Goal: Transaction & Acquisition: Purchase product/service

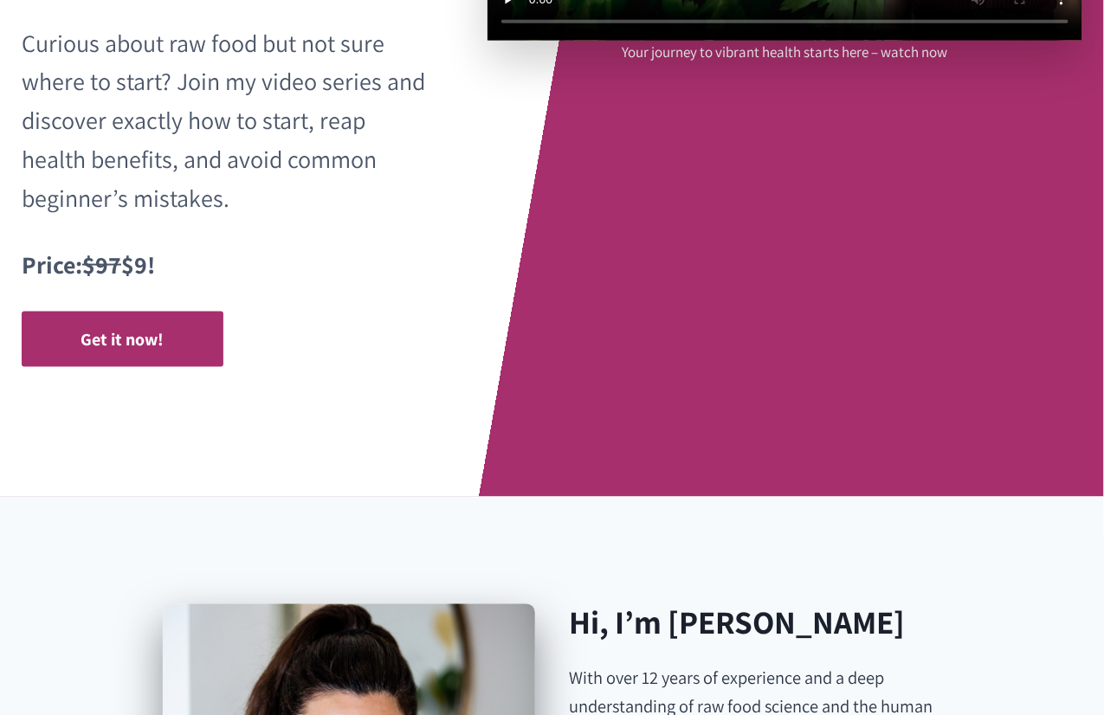
scroll to position [569, 0]
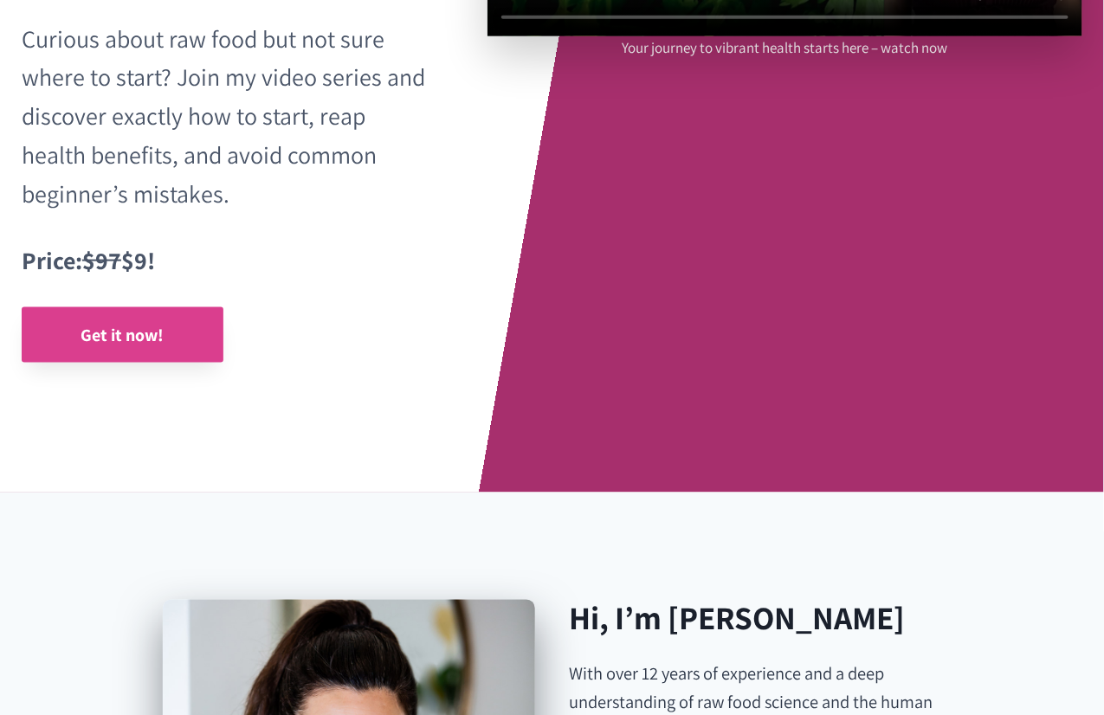
click at [116, 334] on strong "Get it now!" at bounding box center [122, 335] width 83 height 23
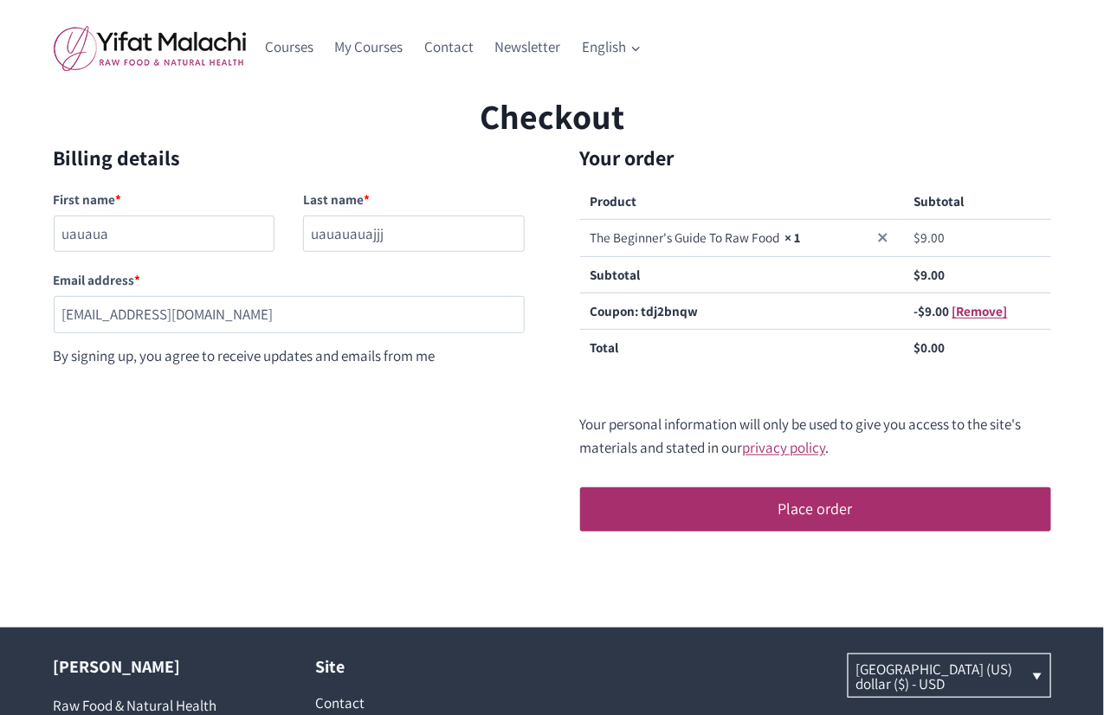
scroll to position [82, 0]
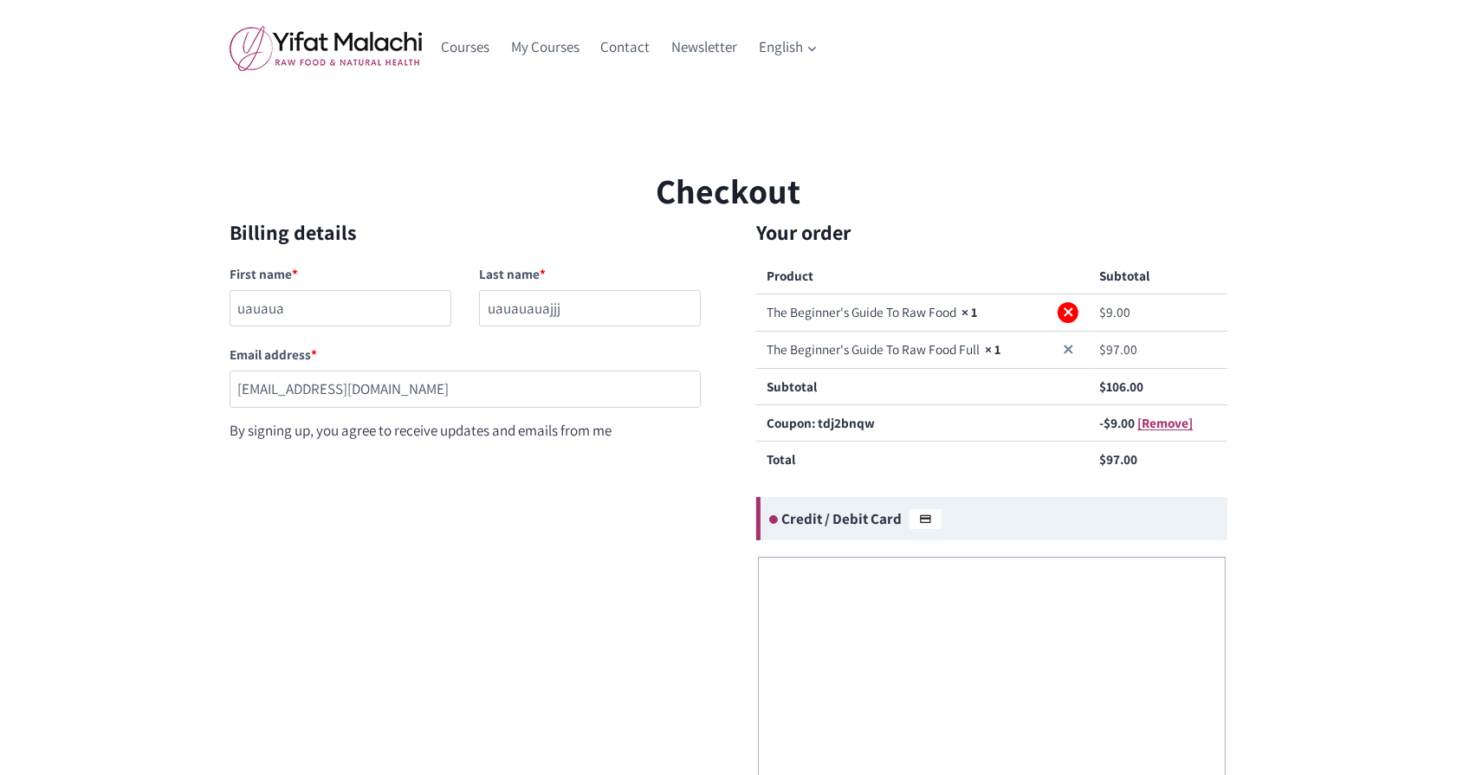
click at [1070, 318] on link "×" at bounding box center [1068, 312] width 21 height 21
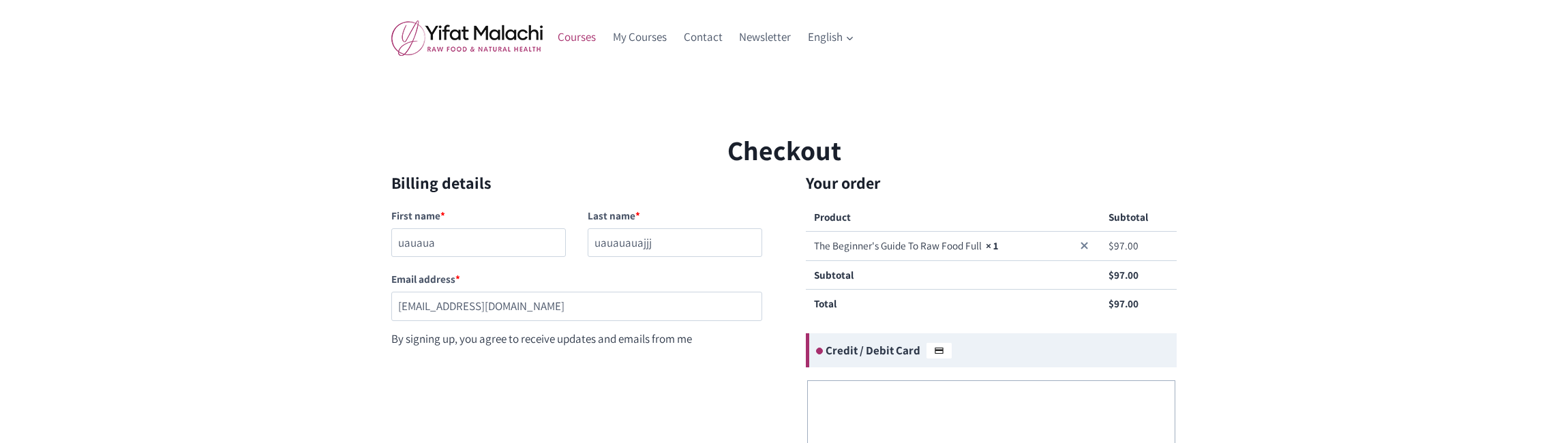
click at [580, 33] on link "Courses" at bounding box center [577, 38] width 55 height 33
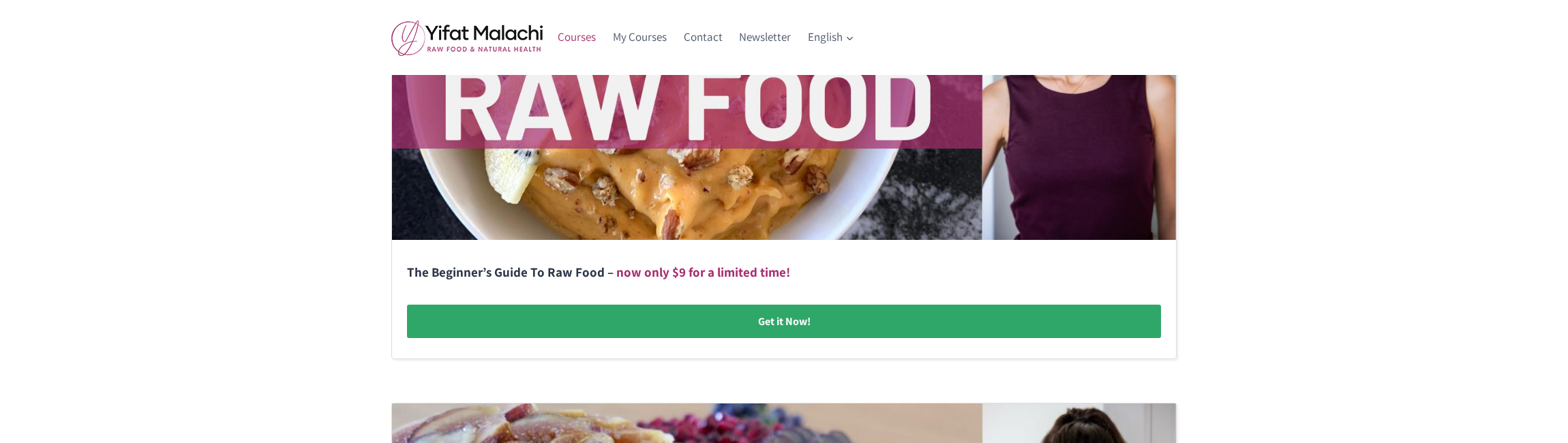
scroll to position [509, 0]
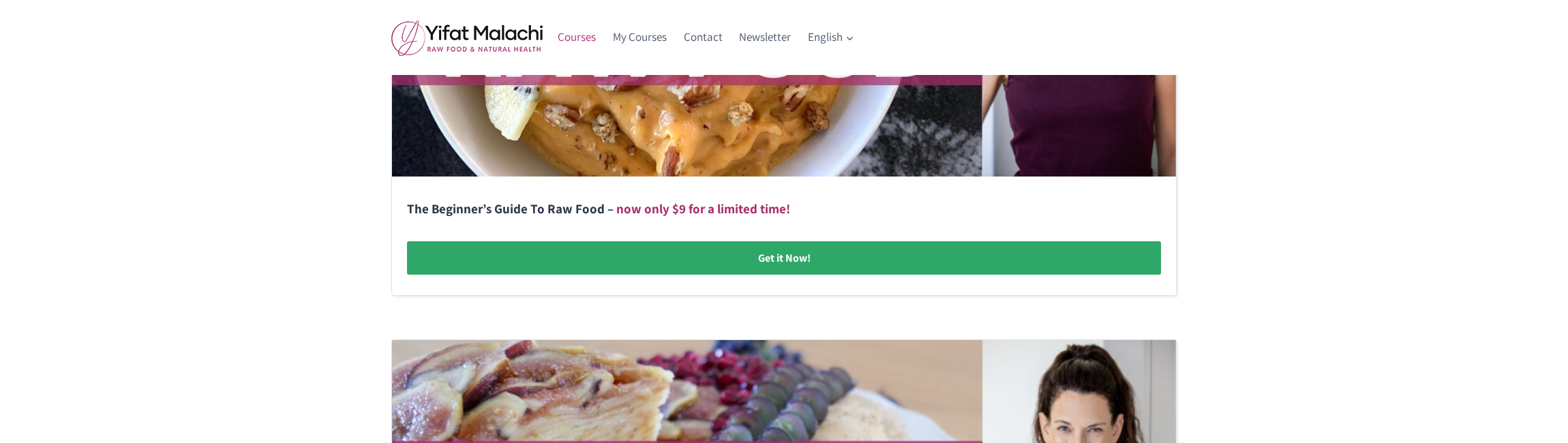
click at [675, 260] on link at bounding box center [784, 72] width 784 height 445
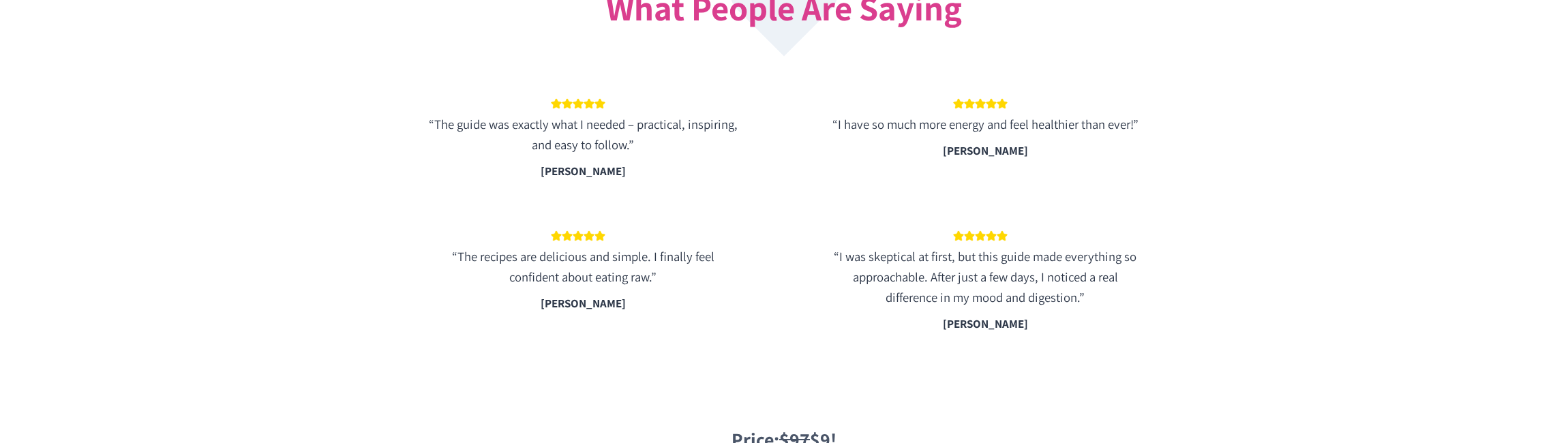
scroll to position [2612, 0]
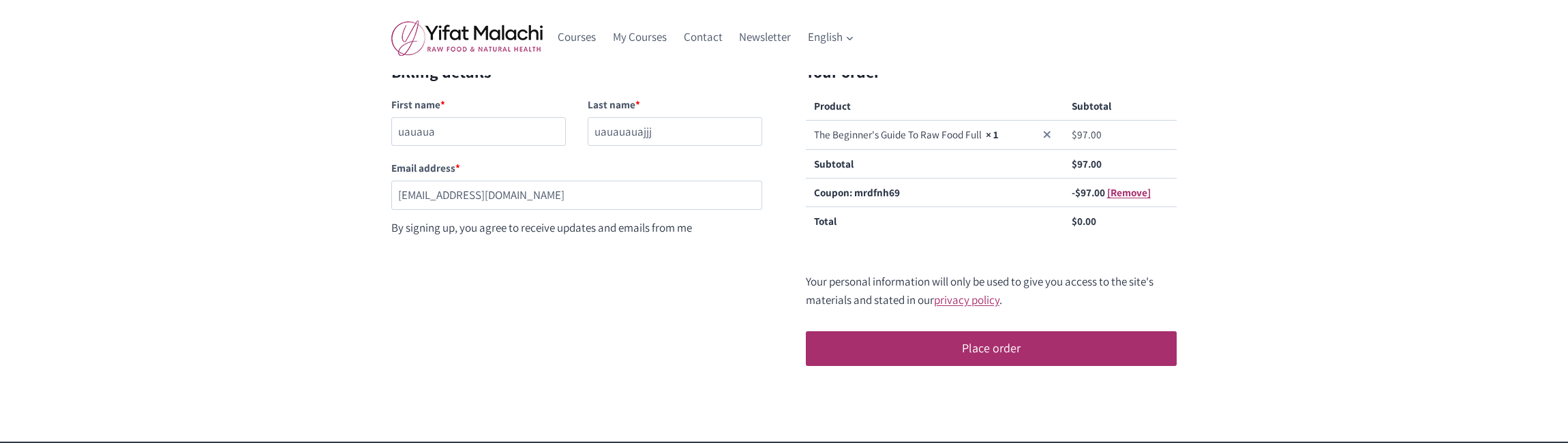
scroll to position [115, 0]
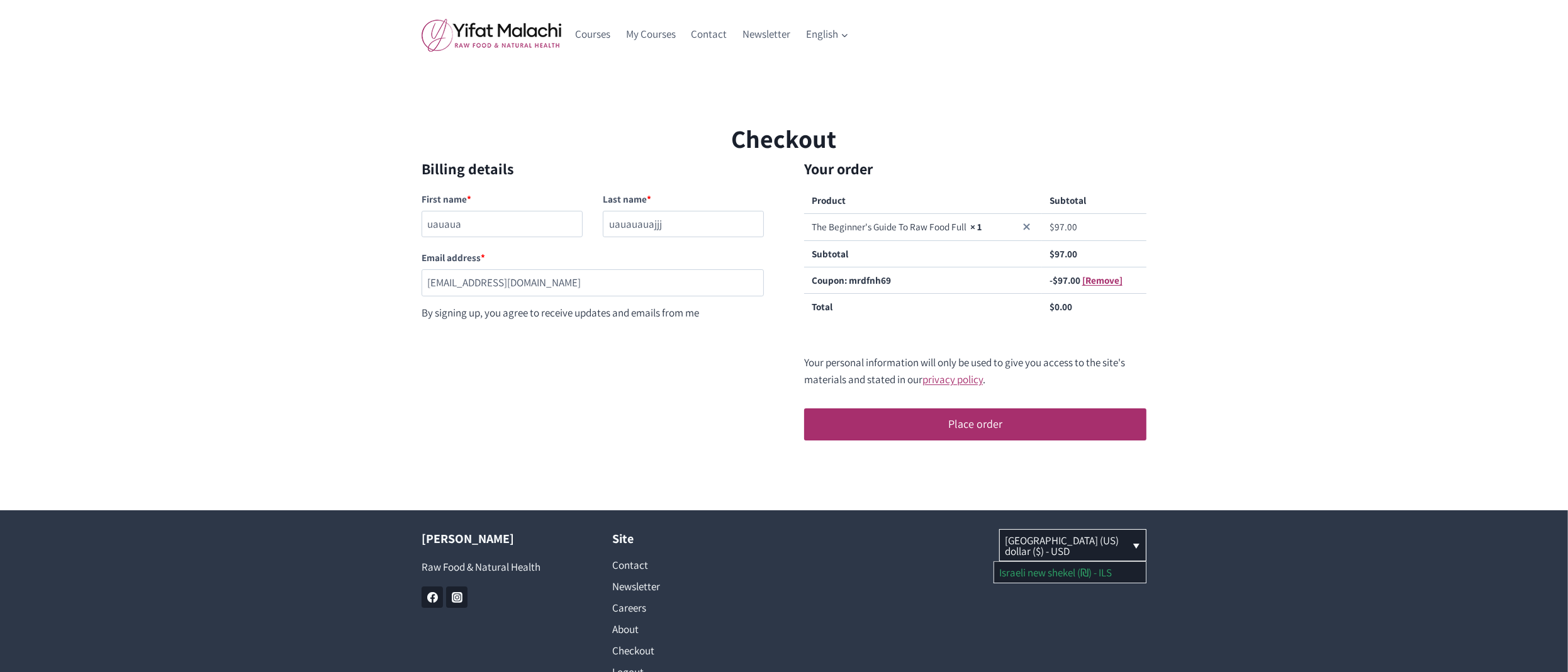
click at [1112, 572] on link "Israeli new shekel (₪) - ILS" at bounding box center [1070, 572] width 152 height 20
click at [1089, 564] on link "[GEOGRAPHIC_DATA] (US) dollar ($) - USD" at bounding box center [1070, 567] width 152 height 31
click at [1246, 546] on div "Yifat Malachi Raw Food & Natural Health Facebook Instagram Site Contact Newslet…" at bounding box center [784, 627] width 1568 height 234
click at [576, 288] on input "[EMAIL_ADDRESS][DOMAIN_NAME]" at bounding box center [592, 283] width 342 height 27
click at [576, 288] on input "testingnh357@mailinator.com" at bounding box center [592, 283] width 342 height 27
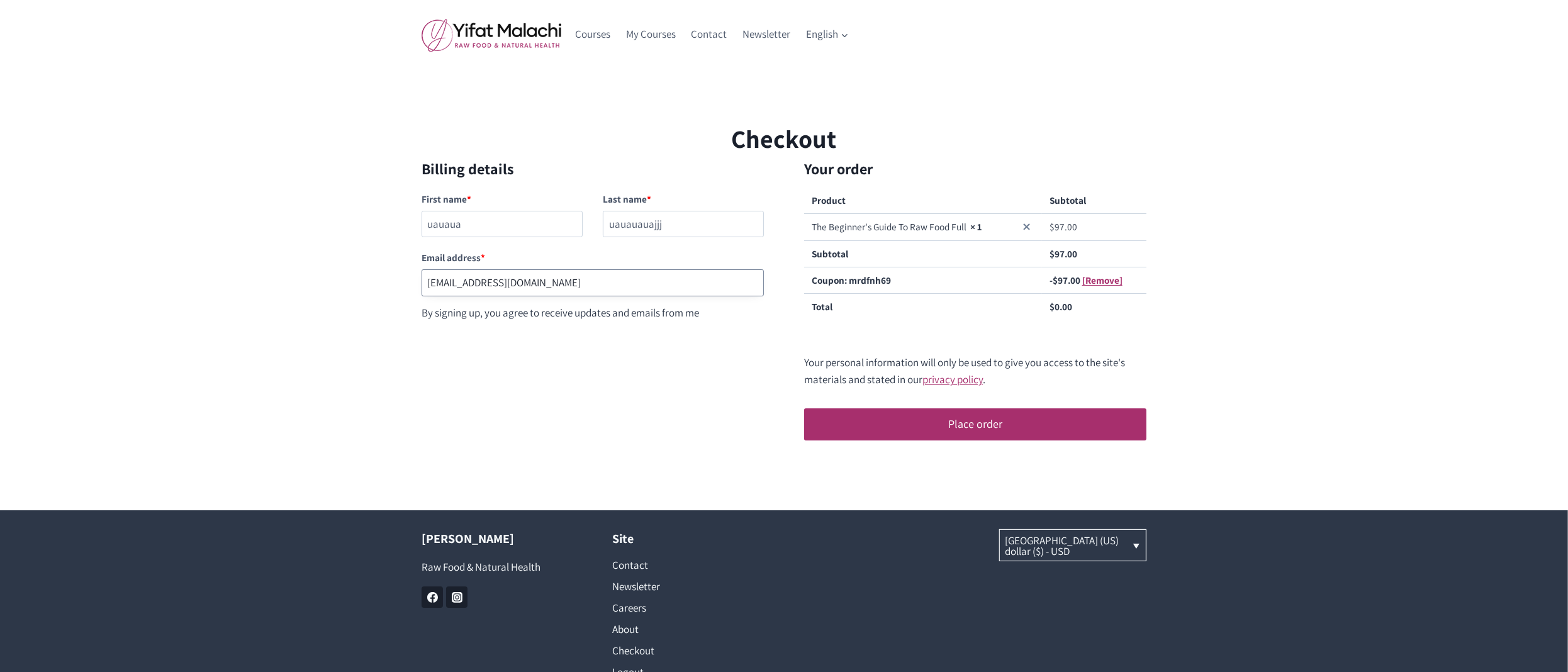
click at [576, 288] on input "testingnh357@mailinator.com" at bounding box center [592, 283] width 342 height 27
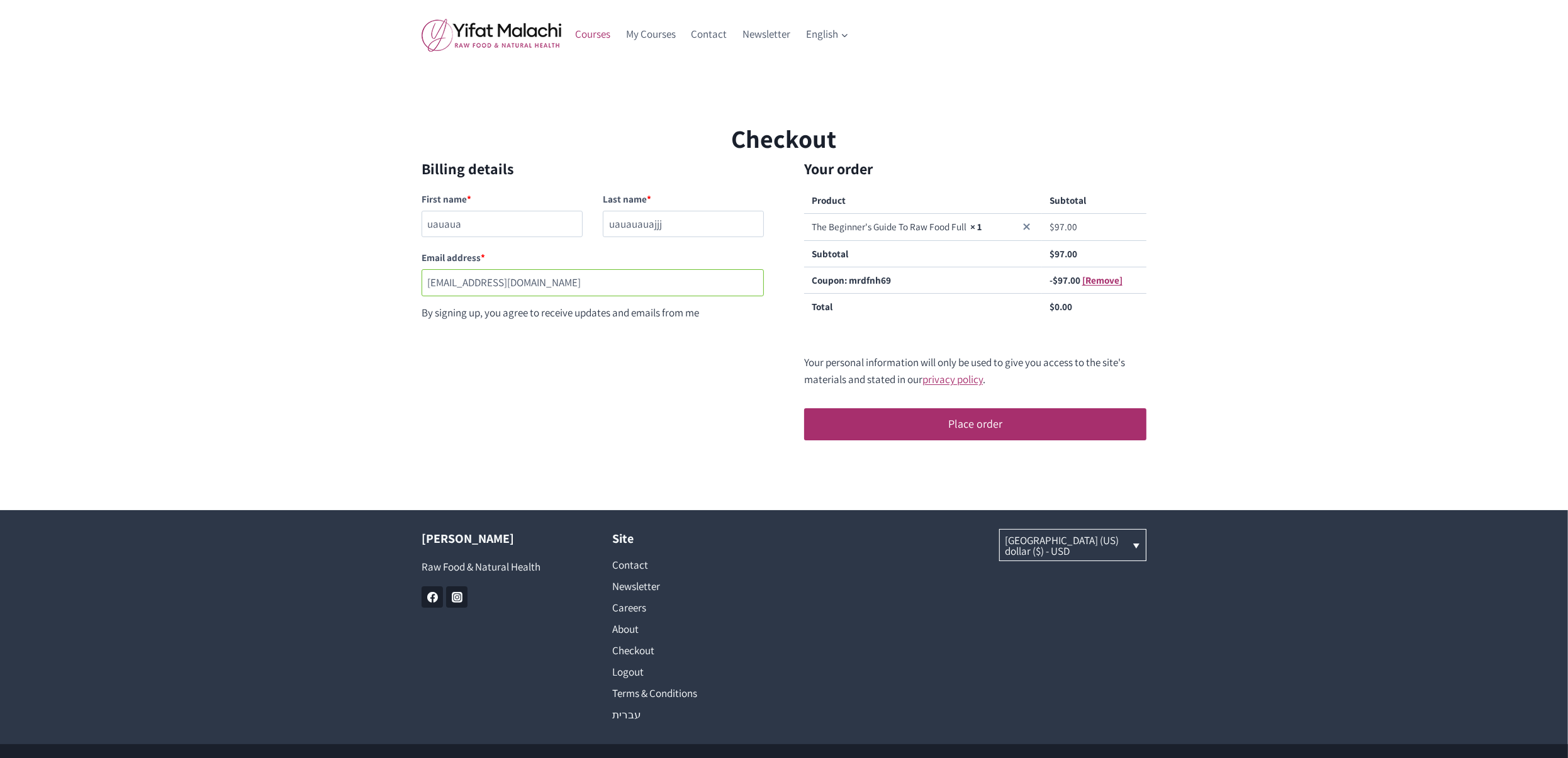
click at [596, 38] on link "Courses" at bounding box center [593, 35] width 51 height 30
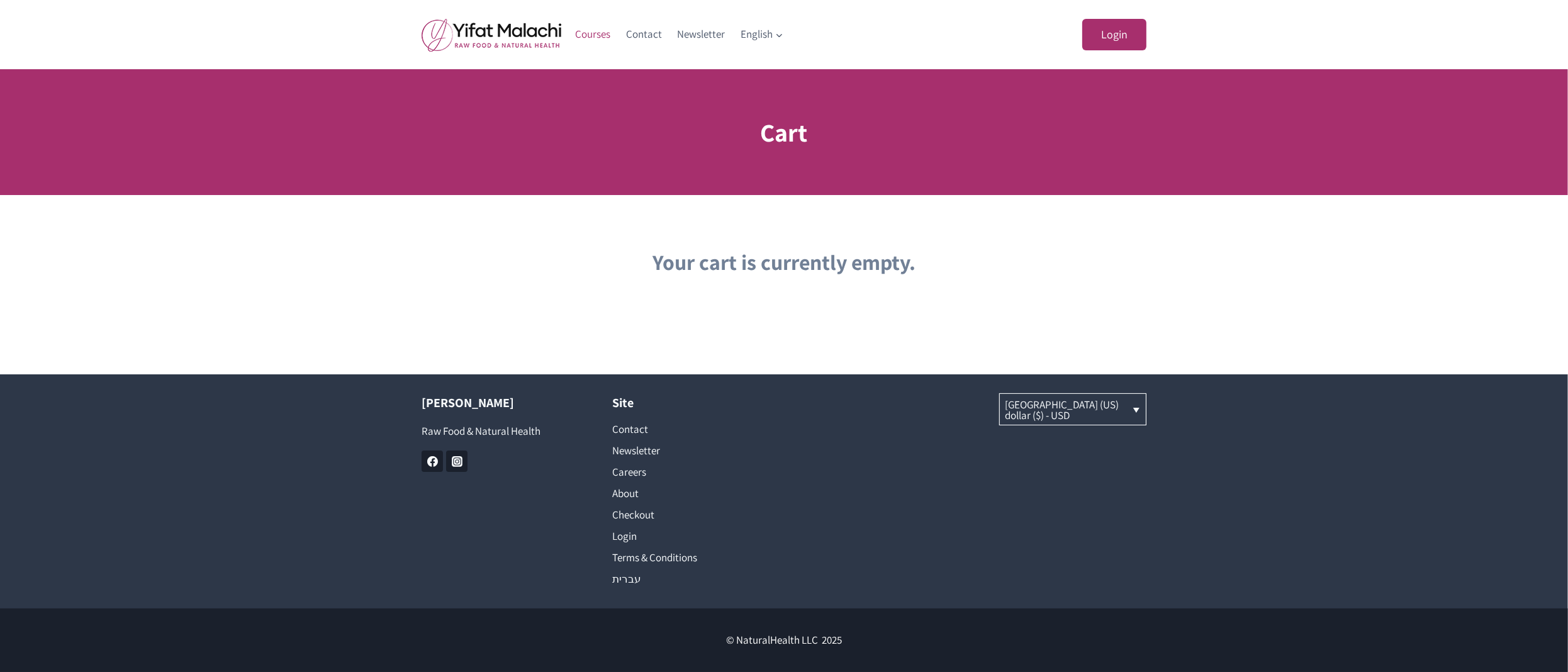
click at [595, 38] on link "Courses" at bounding box center [593, 35] width 51 height 31
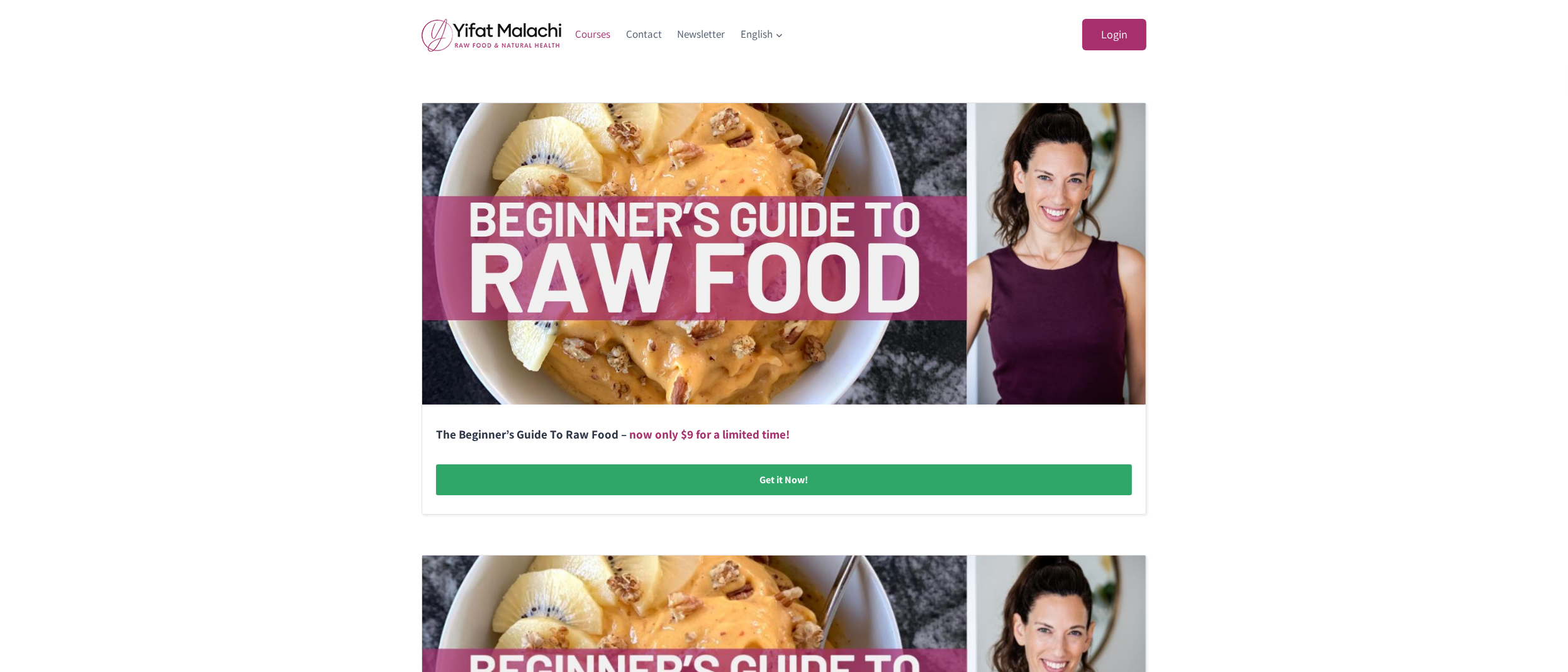
scroll to position [365, 0]
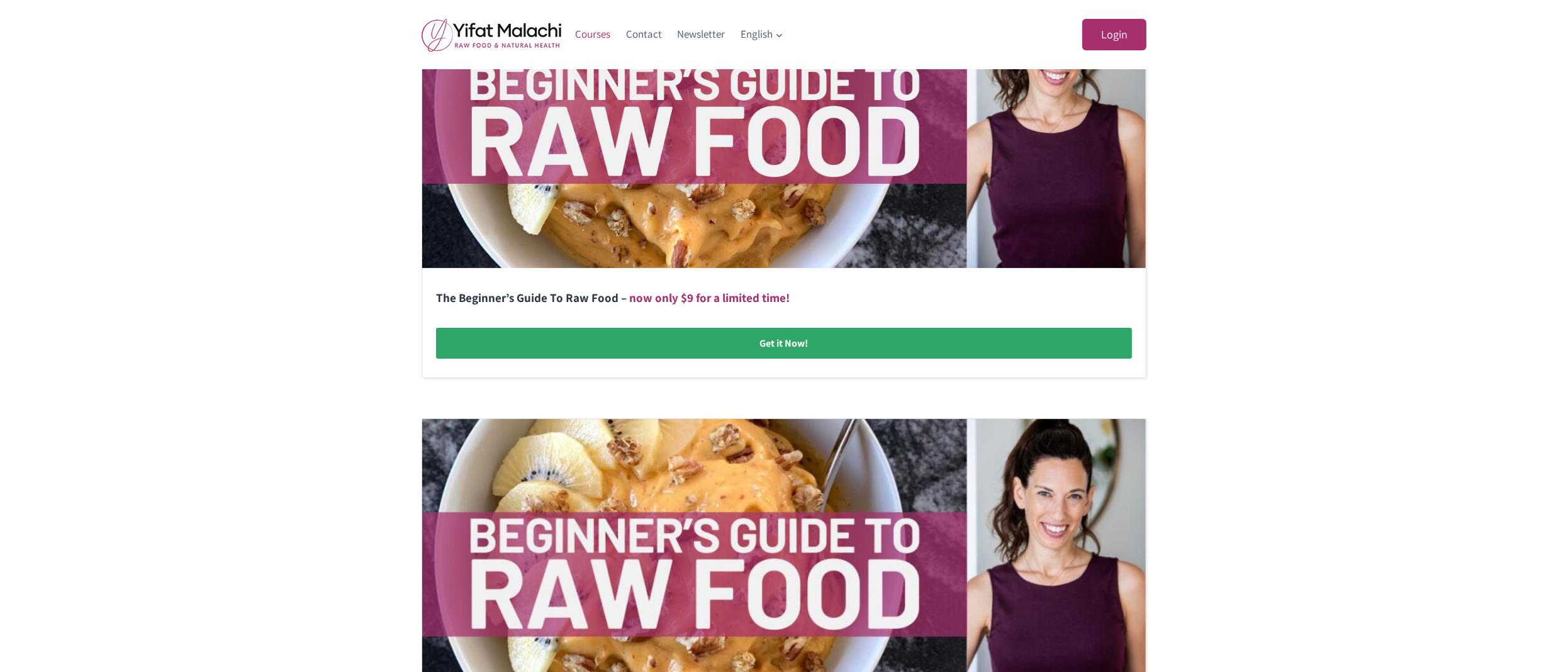
click at [731, 345] on link at bounding box center [784, 172] width 723 height 411
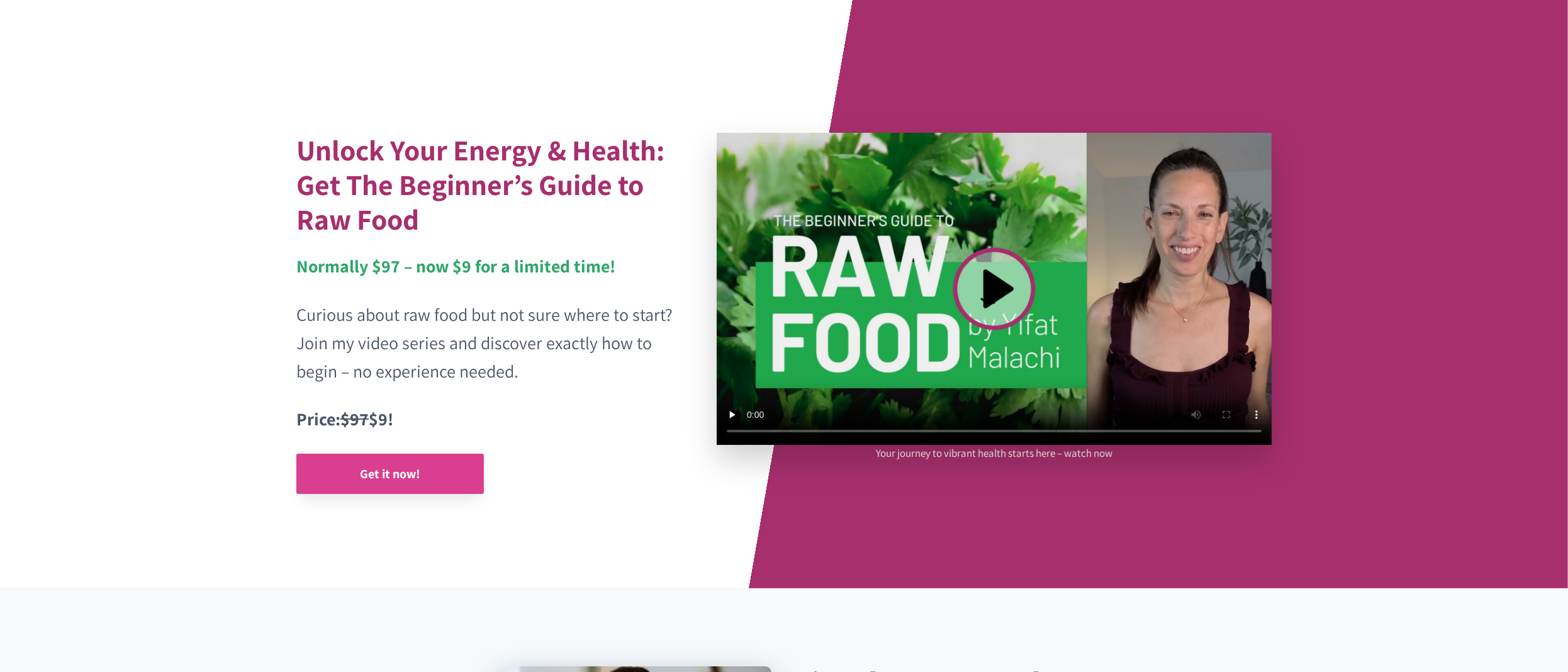
click at [389, 475] on strong "Get it now!" at bounding box center [389, 474] width 60 height 17
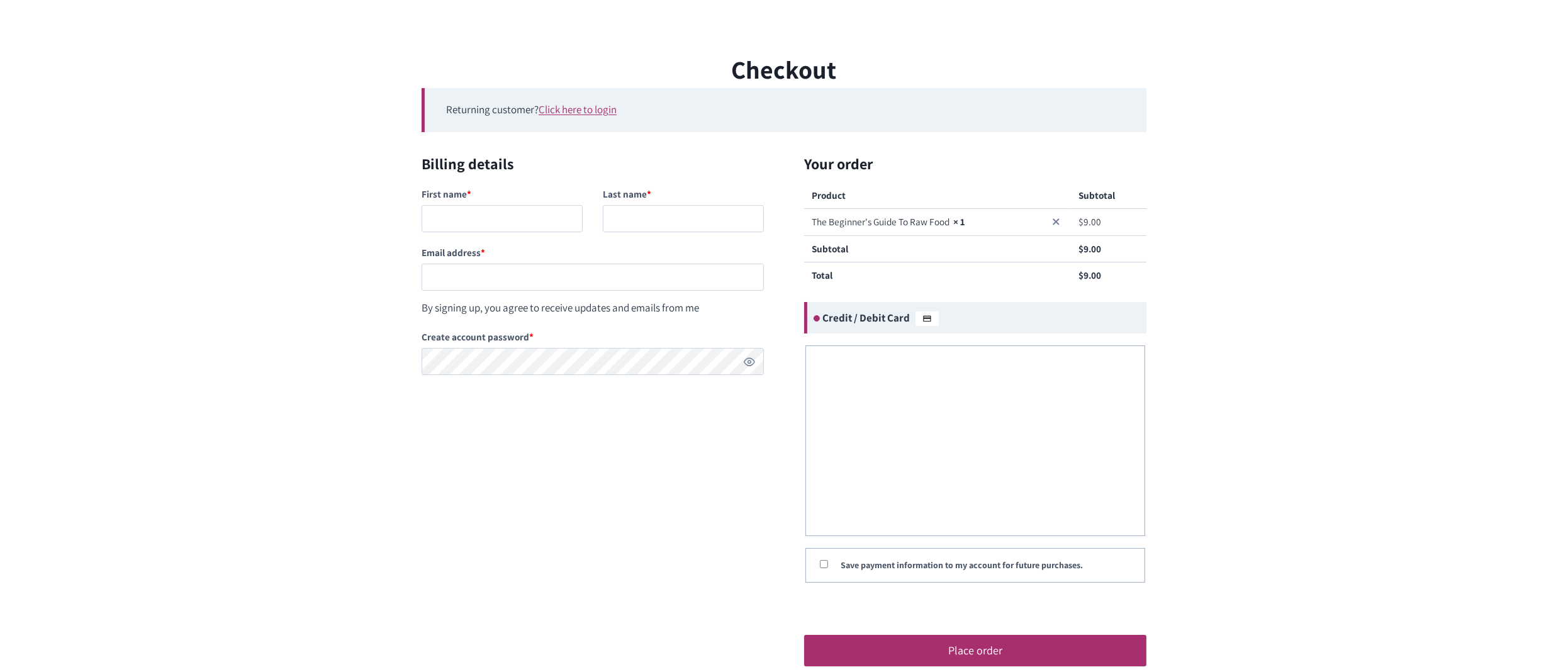
click at [328, 132] on div "Checkout Returning customer? Click here to login If you have shopped with us be…" at bounding box center [784, 368] width 1568 height 636
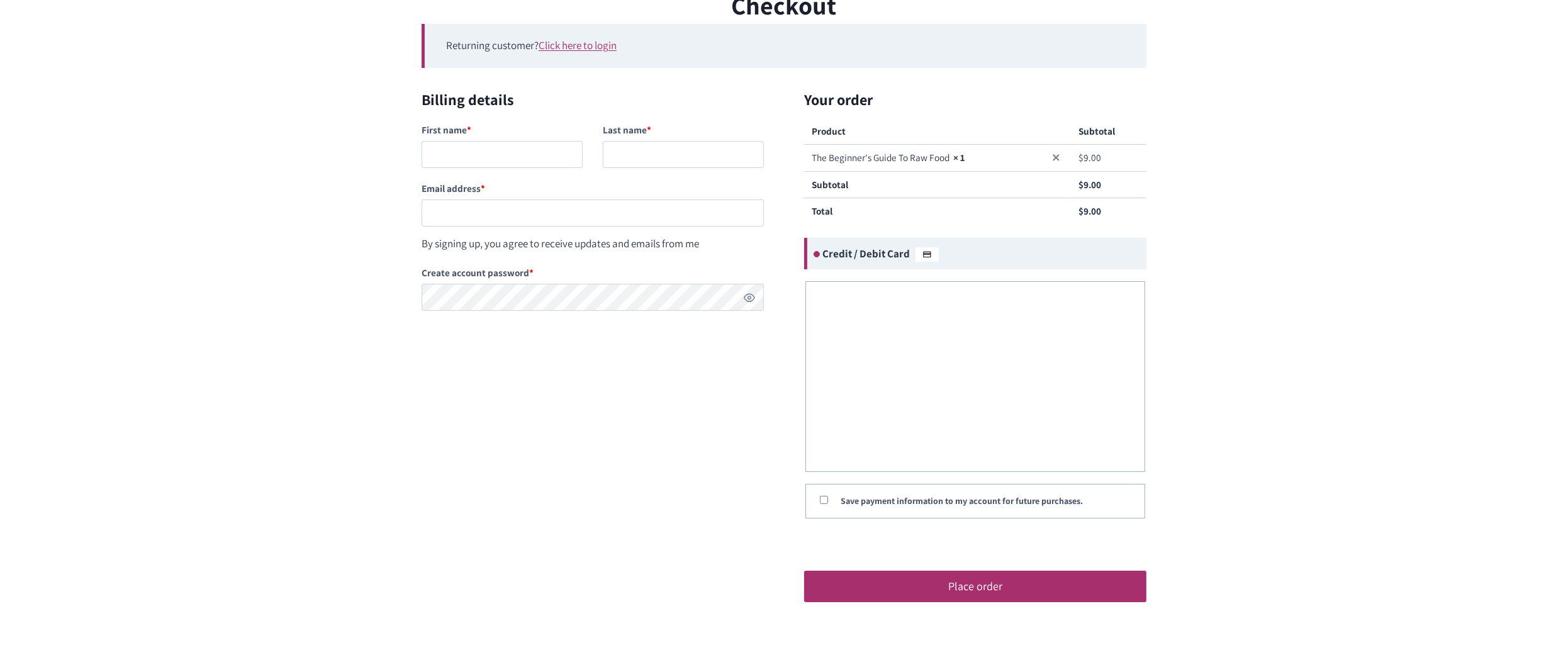
click at [328, 132] on div "Checkout Returning customer? Click here to login If you have shopped with us be…" at bounding box center [784, 304] width 1568 height 636
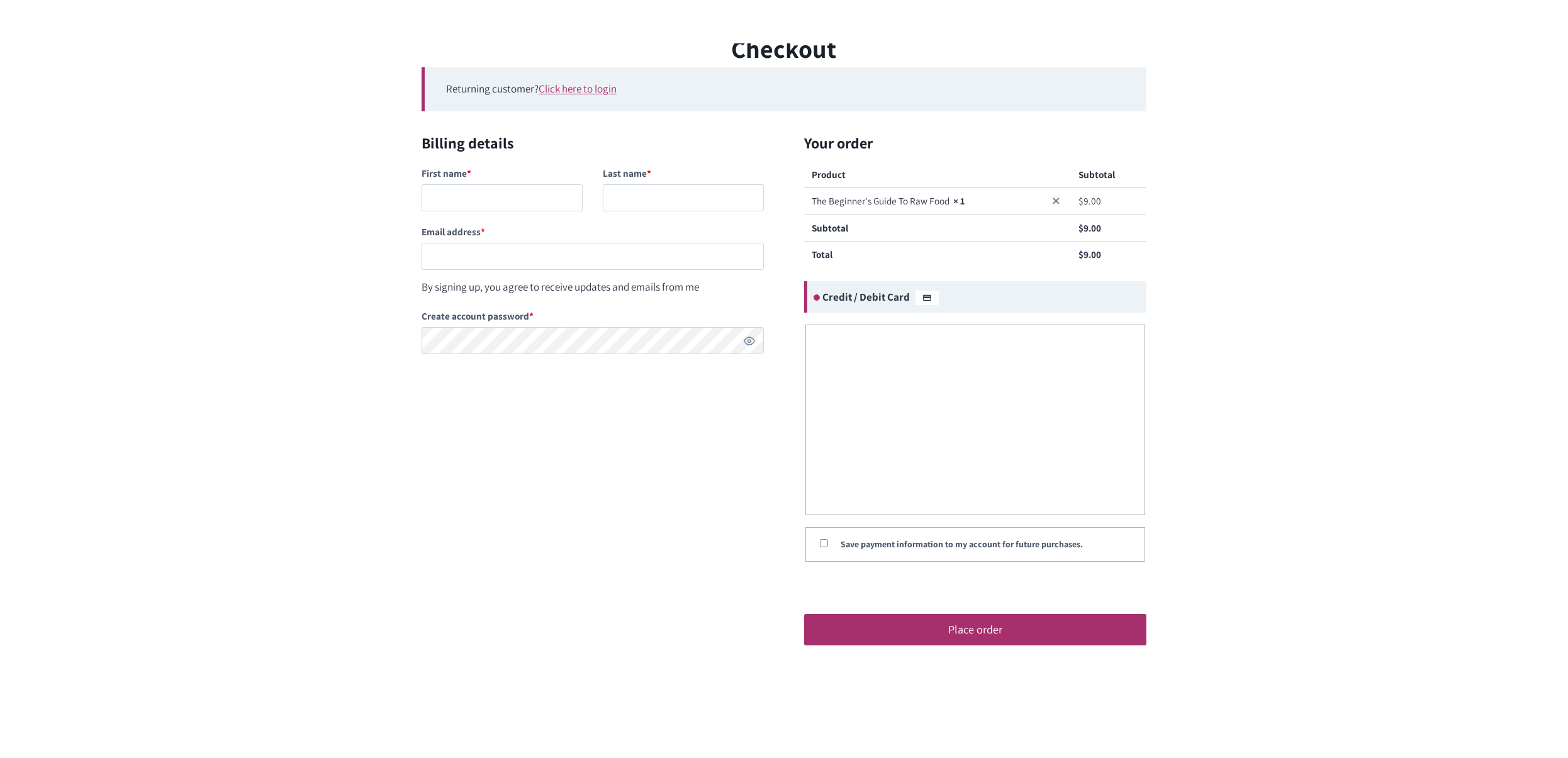
scroll to position [0, 0]
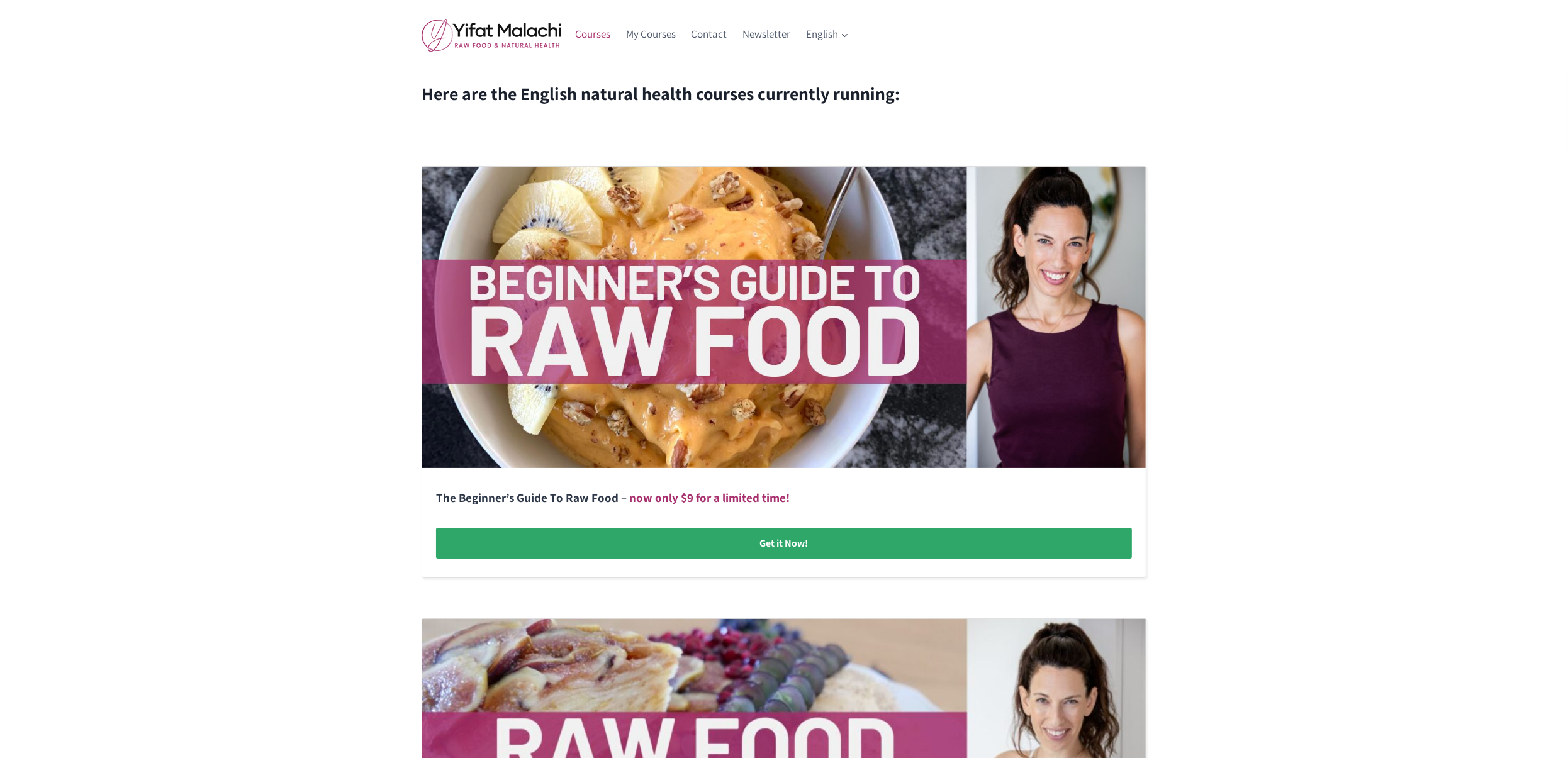
scroll to position [163, 0]
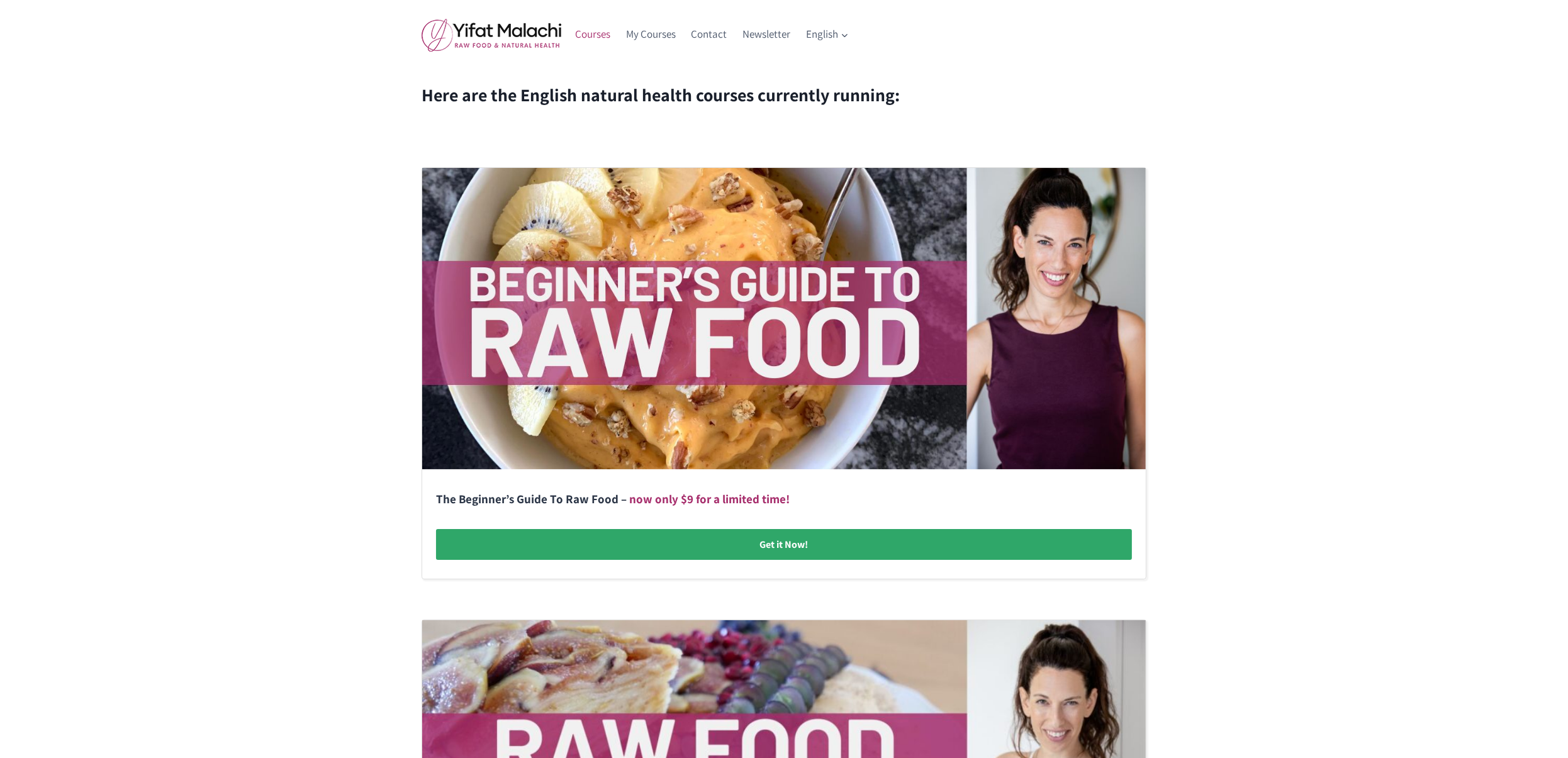
click at [769, 540] on link at bounding box center [784, 373] width 723 height 411
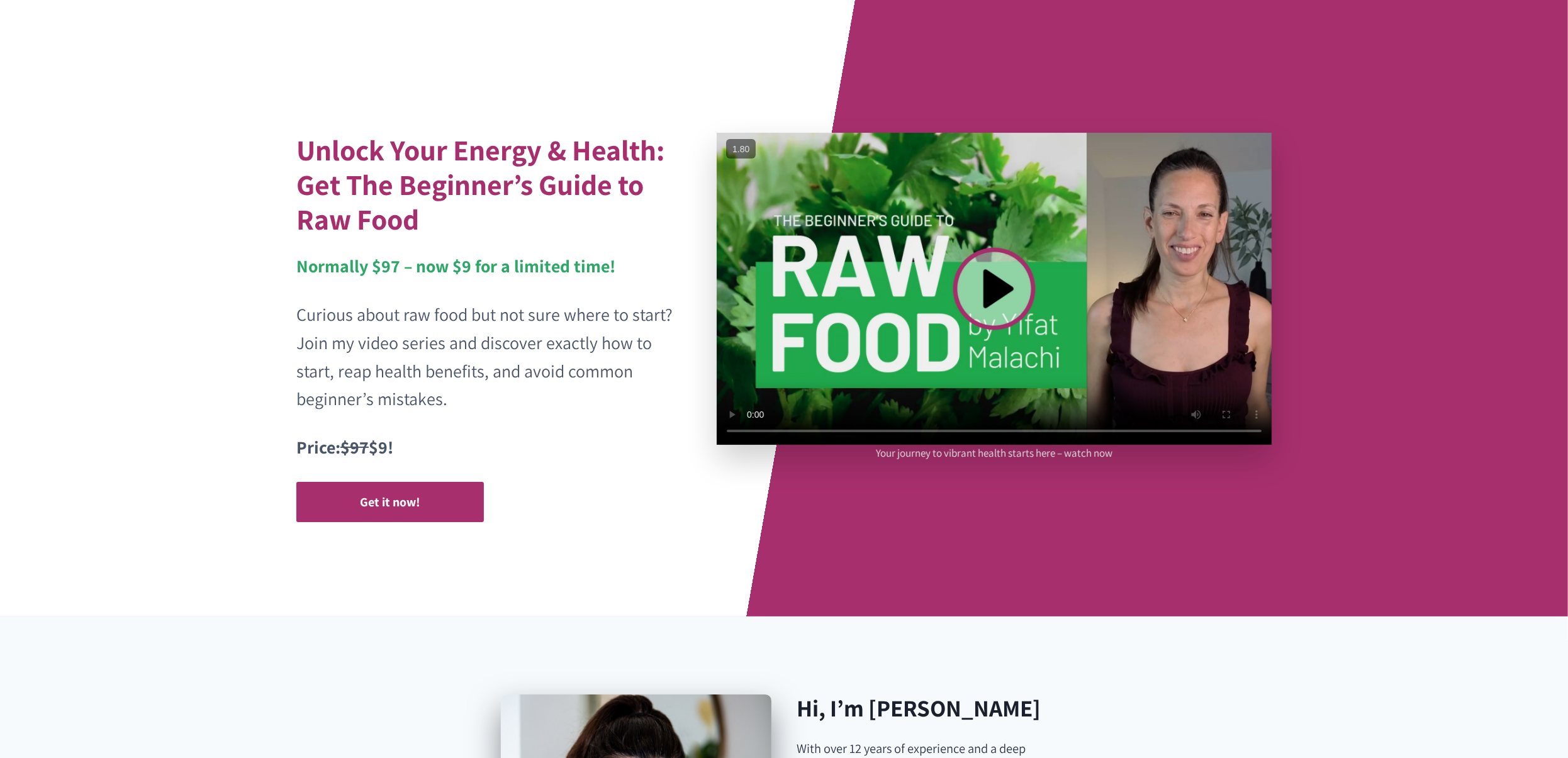
scroll to position [12, 0]
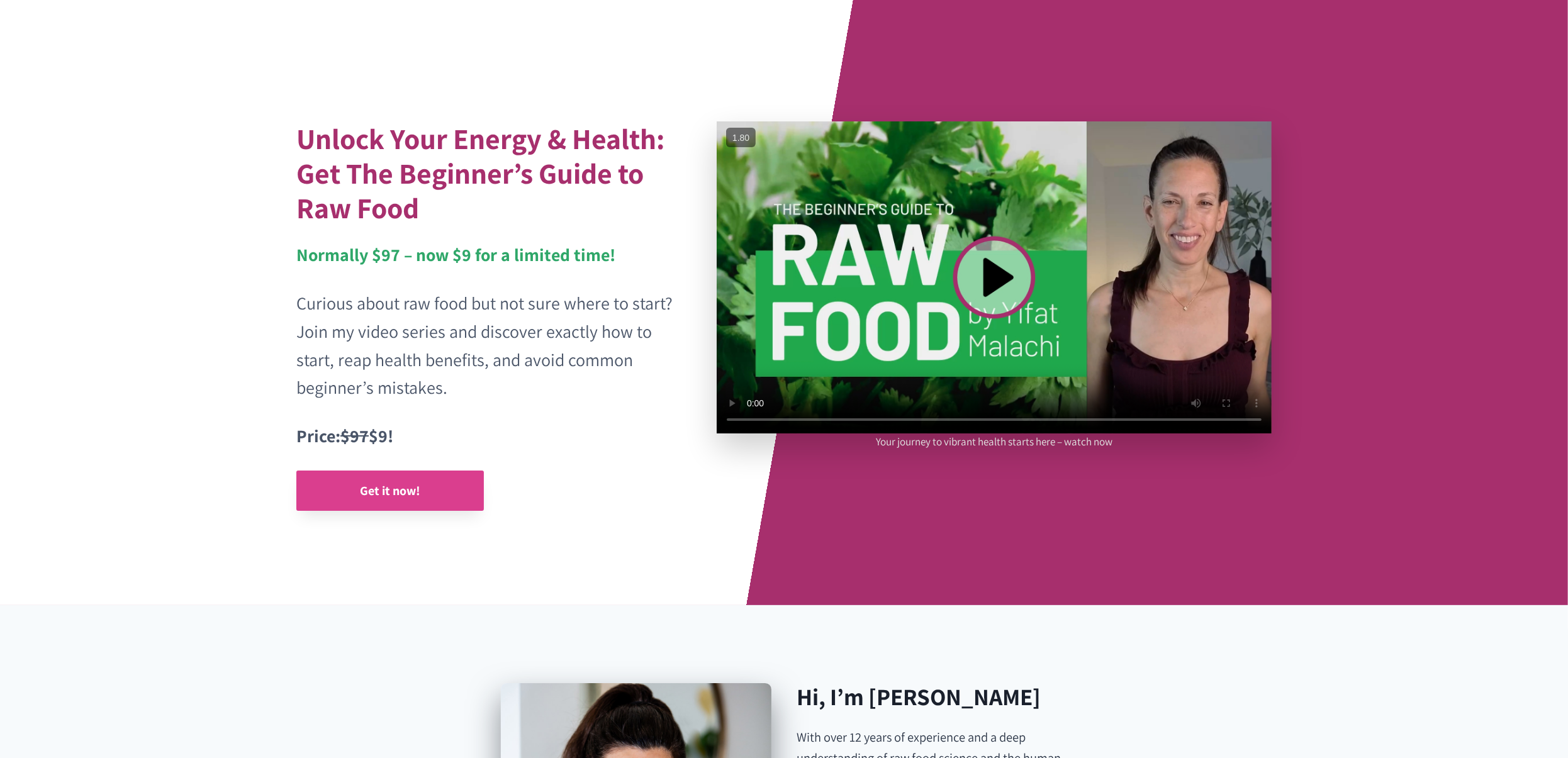
click at [406, 486] on strong "Get it now!" at bounding box center [389, 490] width 60 height 17
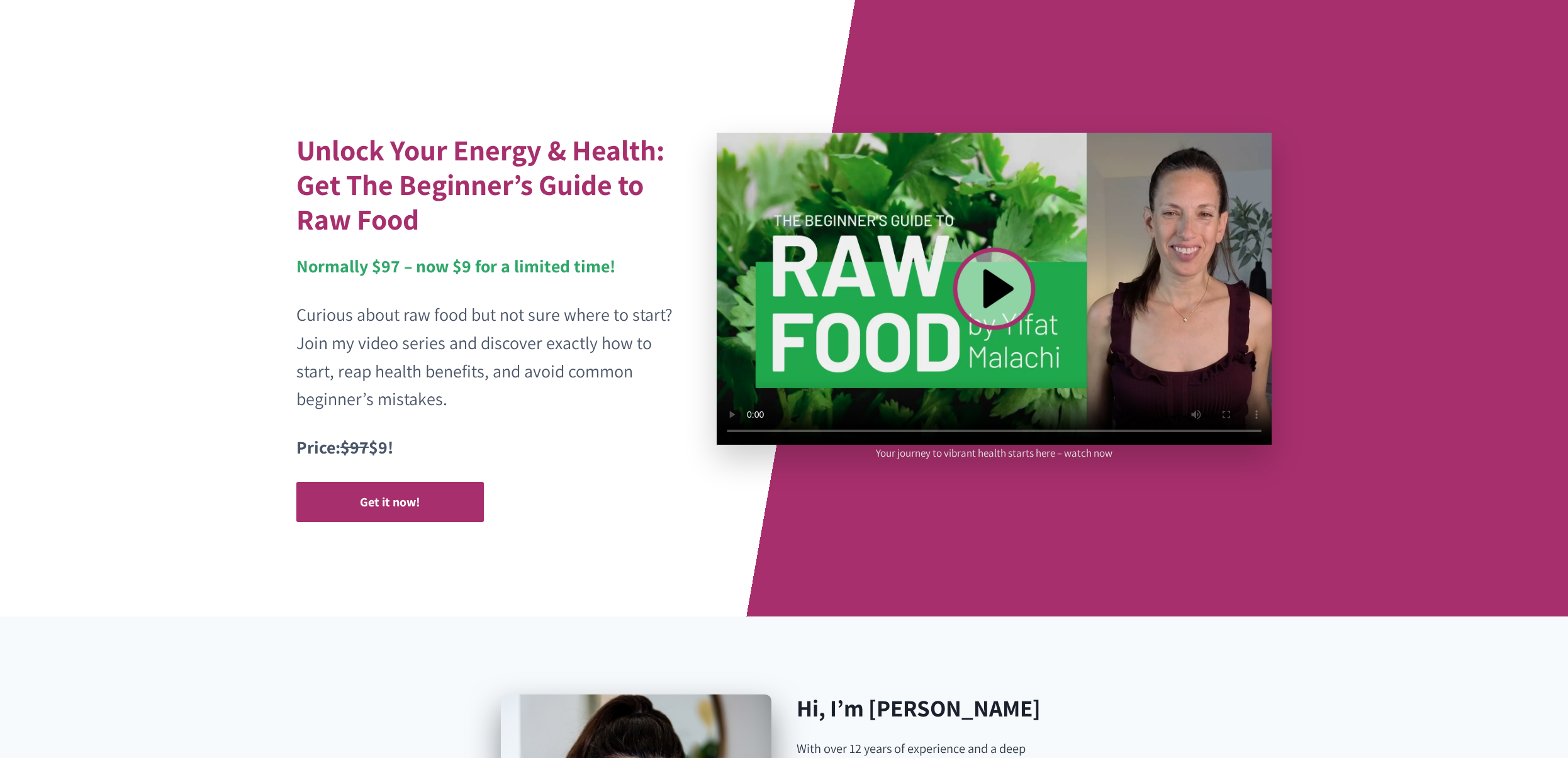
scroll to position [12, 0]
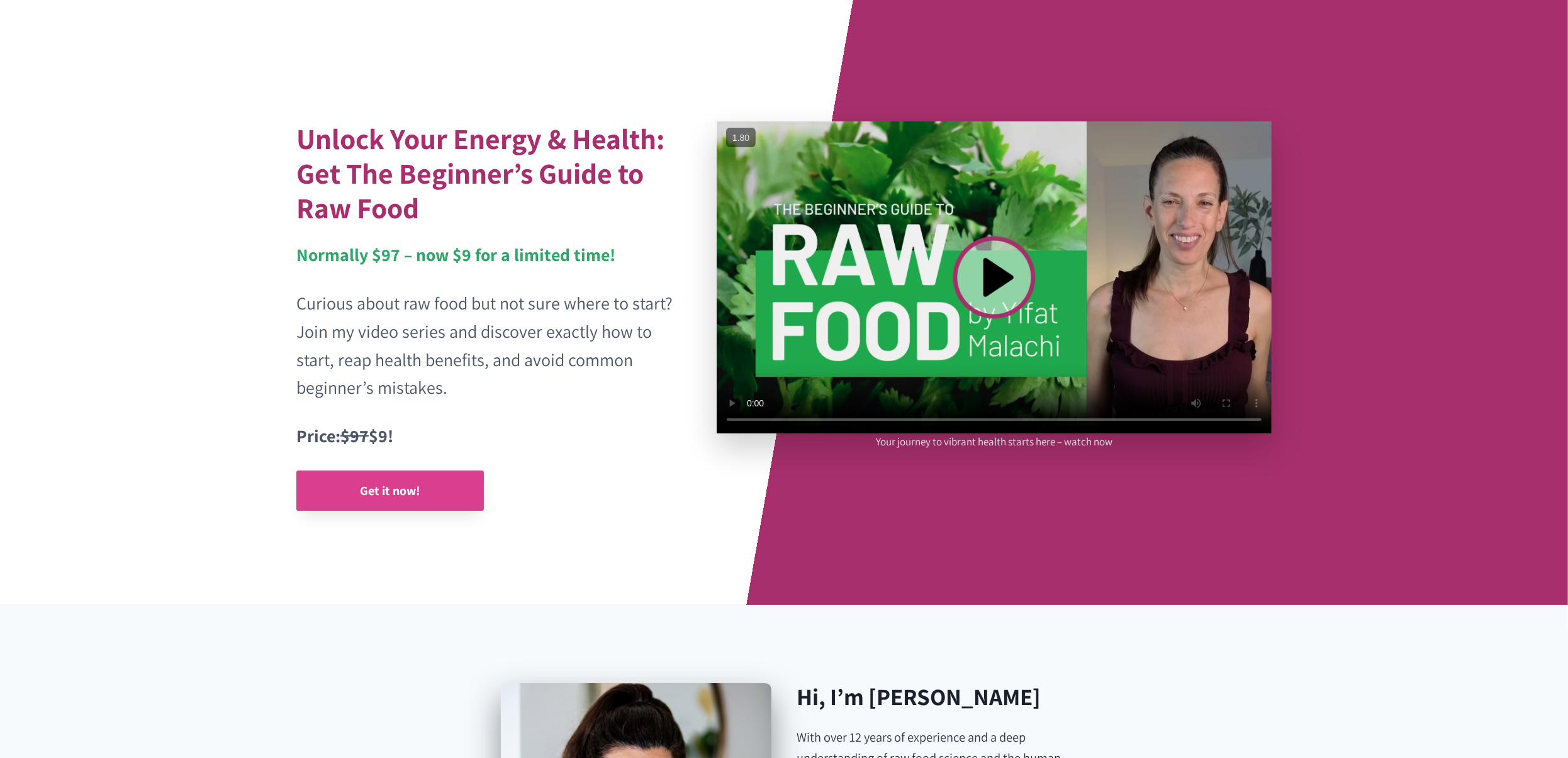
click at [407, 485] on strong "Get it now!" at bounding box center [389, 490] width 60 height 17
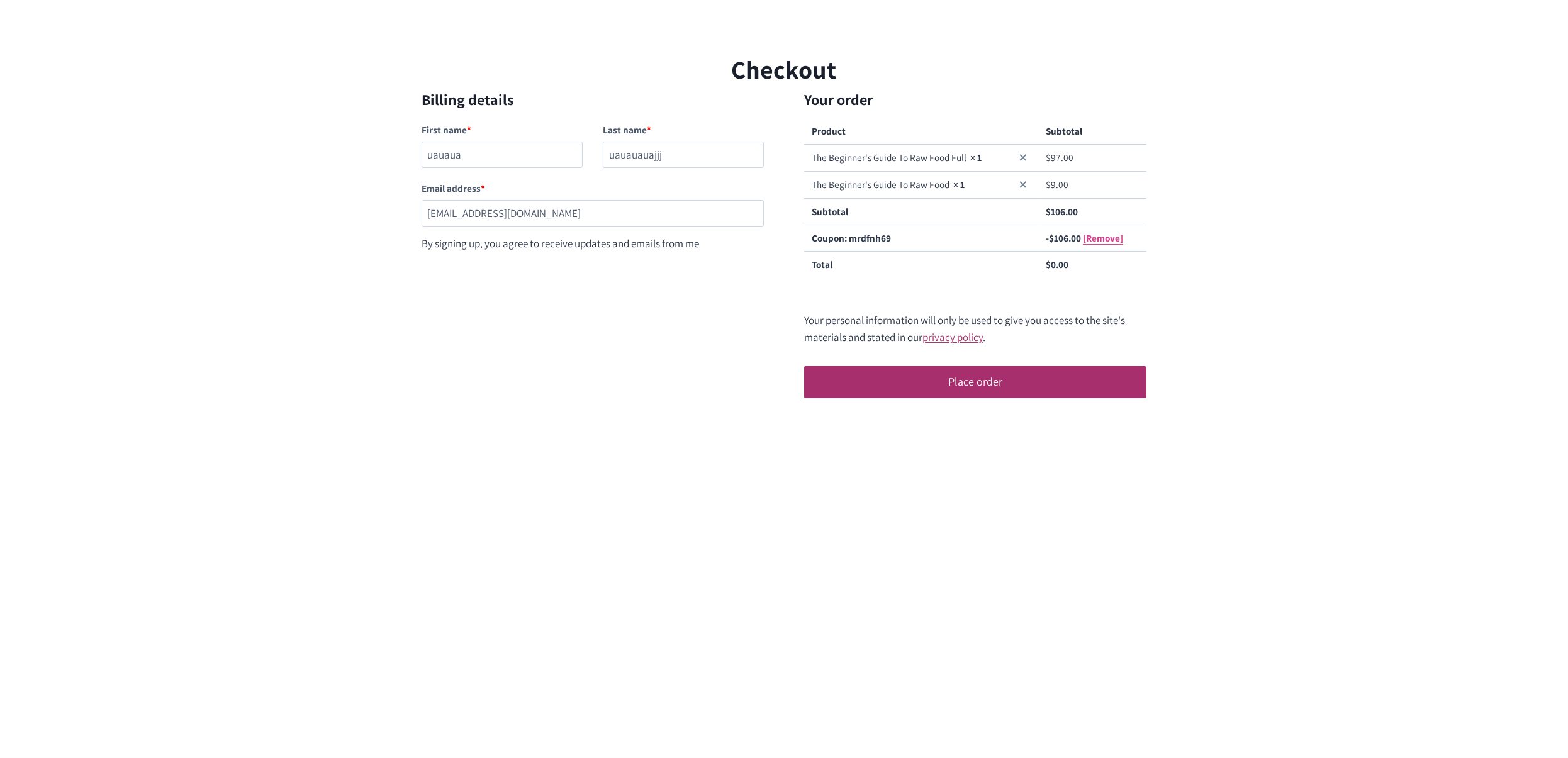
click at [1107, 234] on link "[Remove]" at bounding box center [1102, 237] width 40 height 12
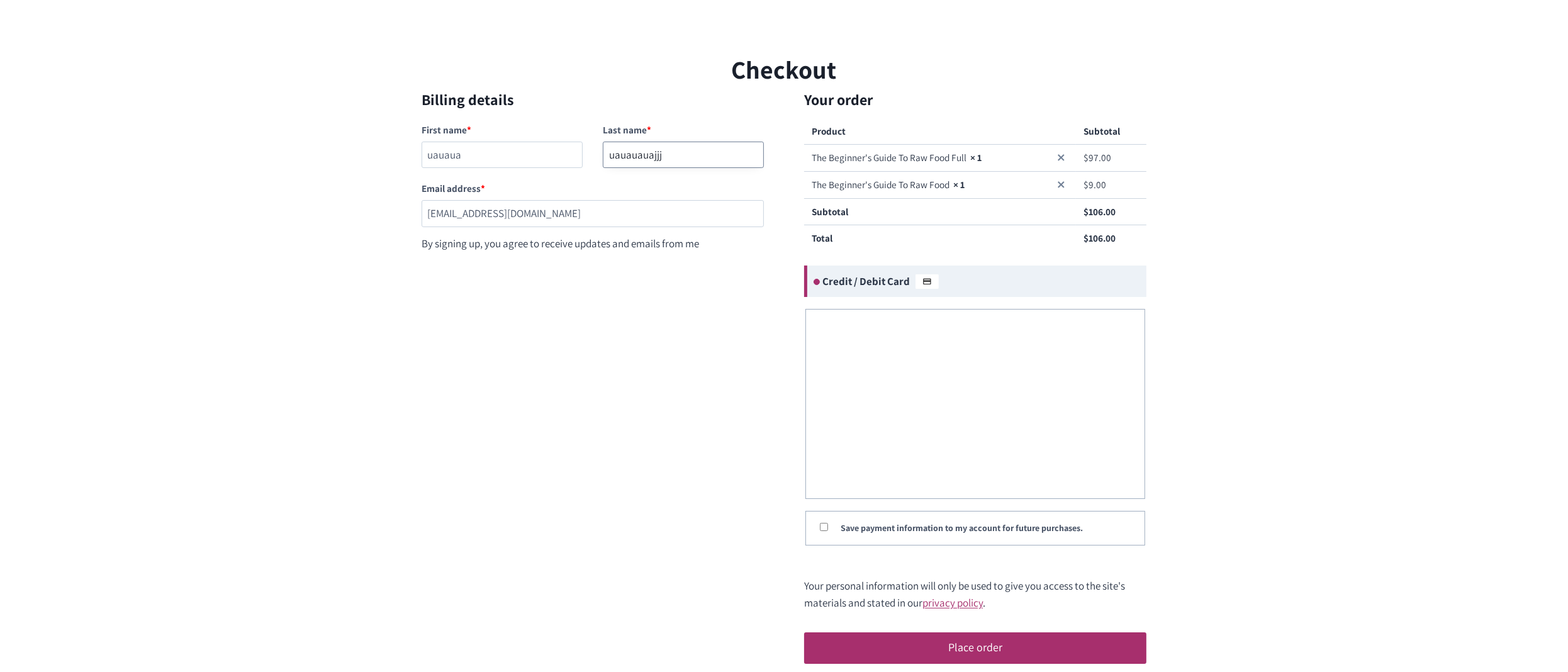
click at [651, 163] on input "uauauauajjj" at bounding box center [683, 155] width 161 height 27
click at [583, 356] on form "Billing details First name * uauaua Last name * uauauauajjj Email address * tes…" at bounding box center [784, 386] width 725 height 596
click at [1060, 156] on link "×" at bounding box center [1060, 158] width 15 height 15
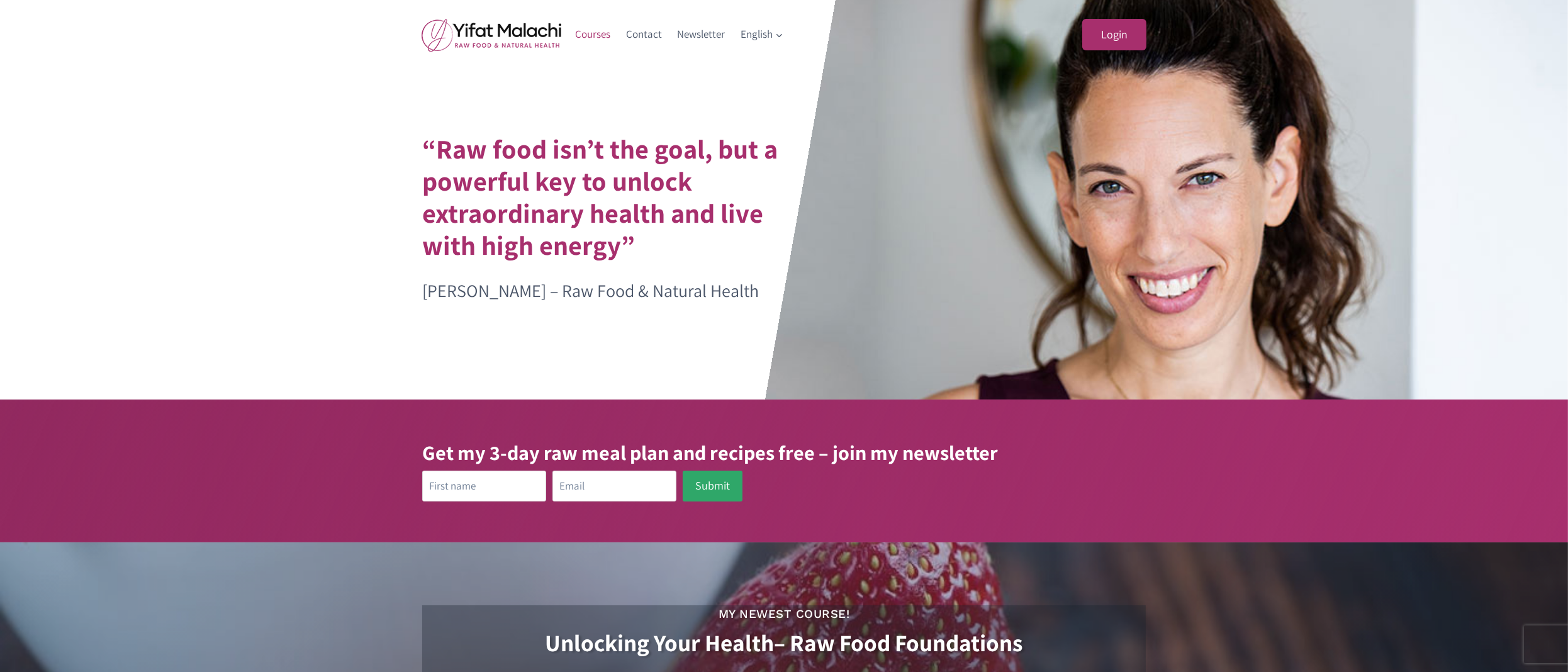
click at [590, 37] on link "Courses" at bounding box center [593, 35] width 51 height 31
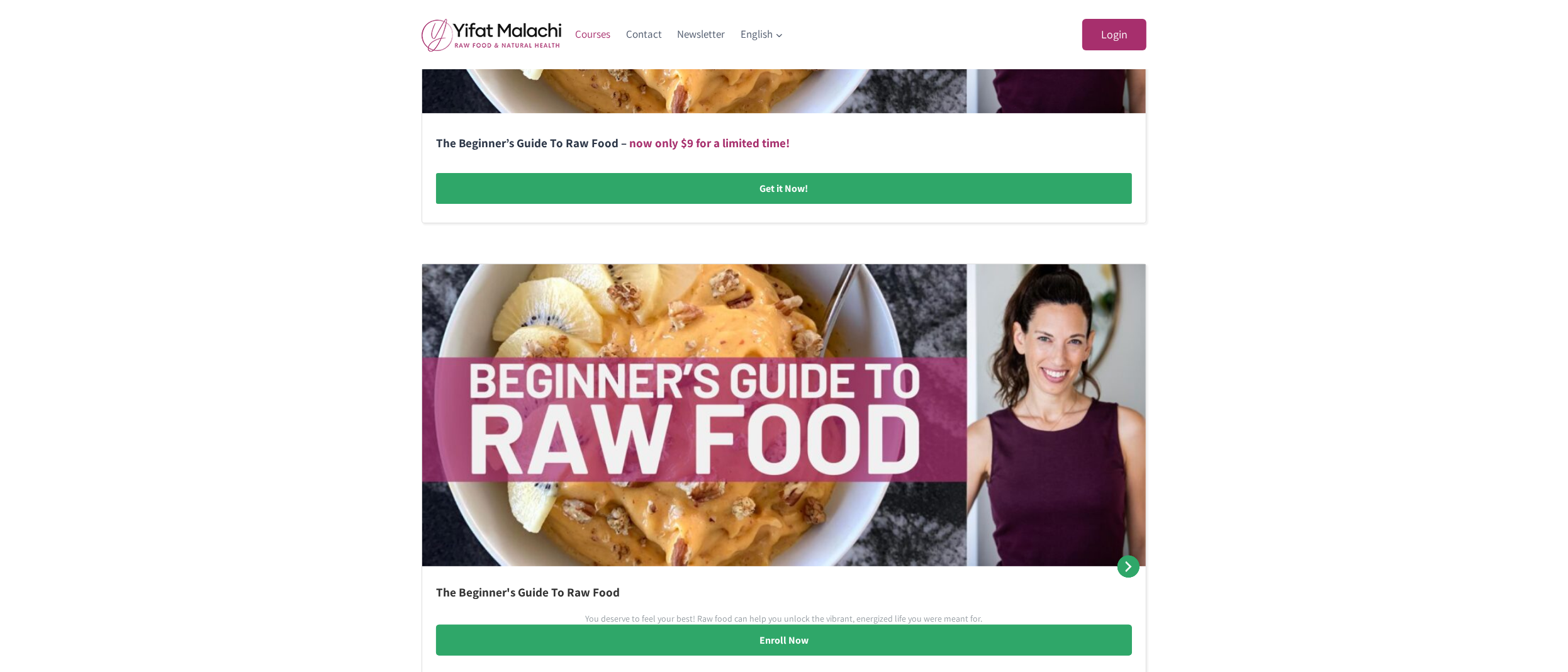
scroll to position [560, 0]
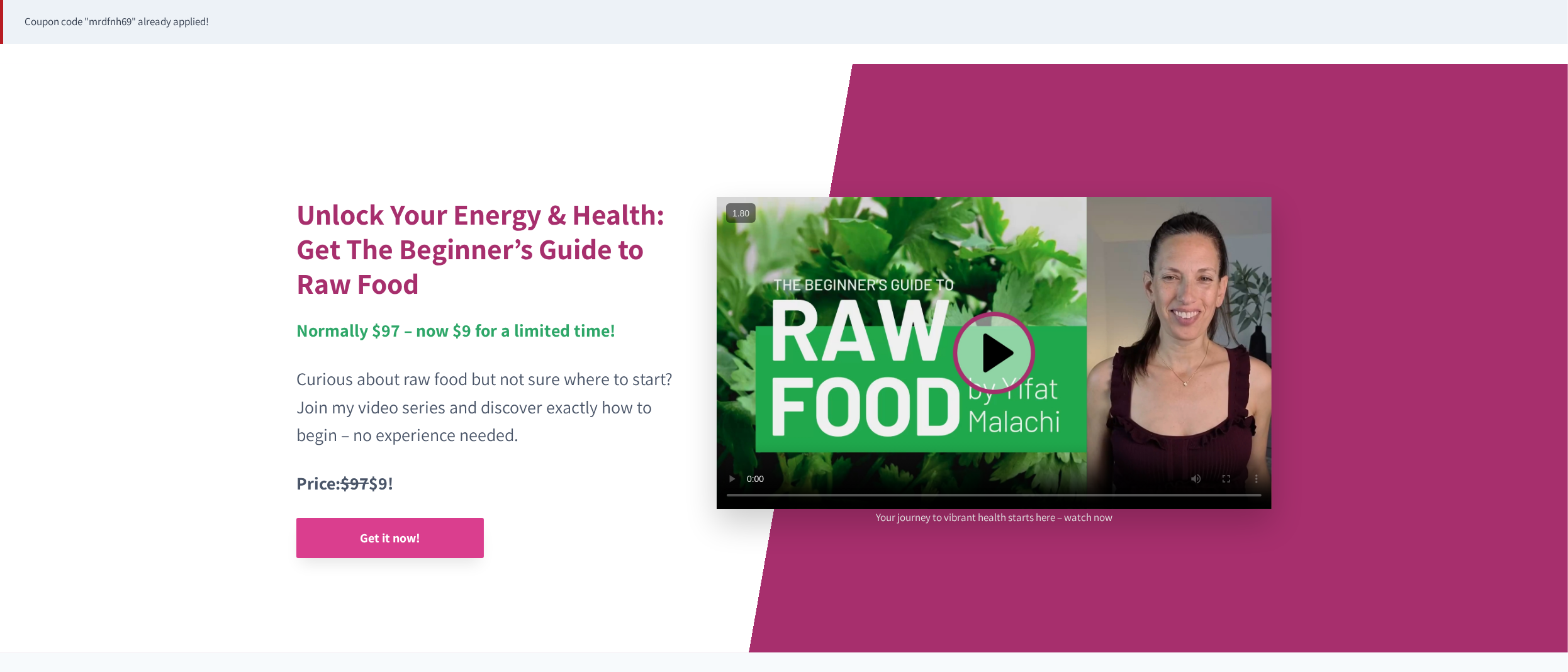
click at [382, 524] on link "Get it now!" at bounding box center [390, 538] width 187 height 40
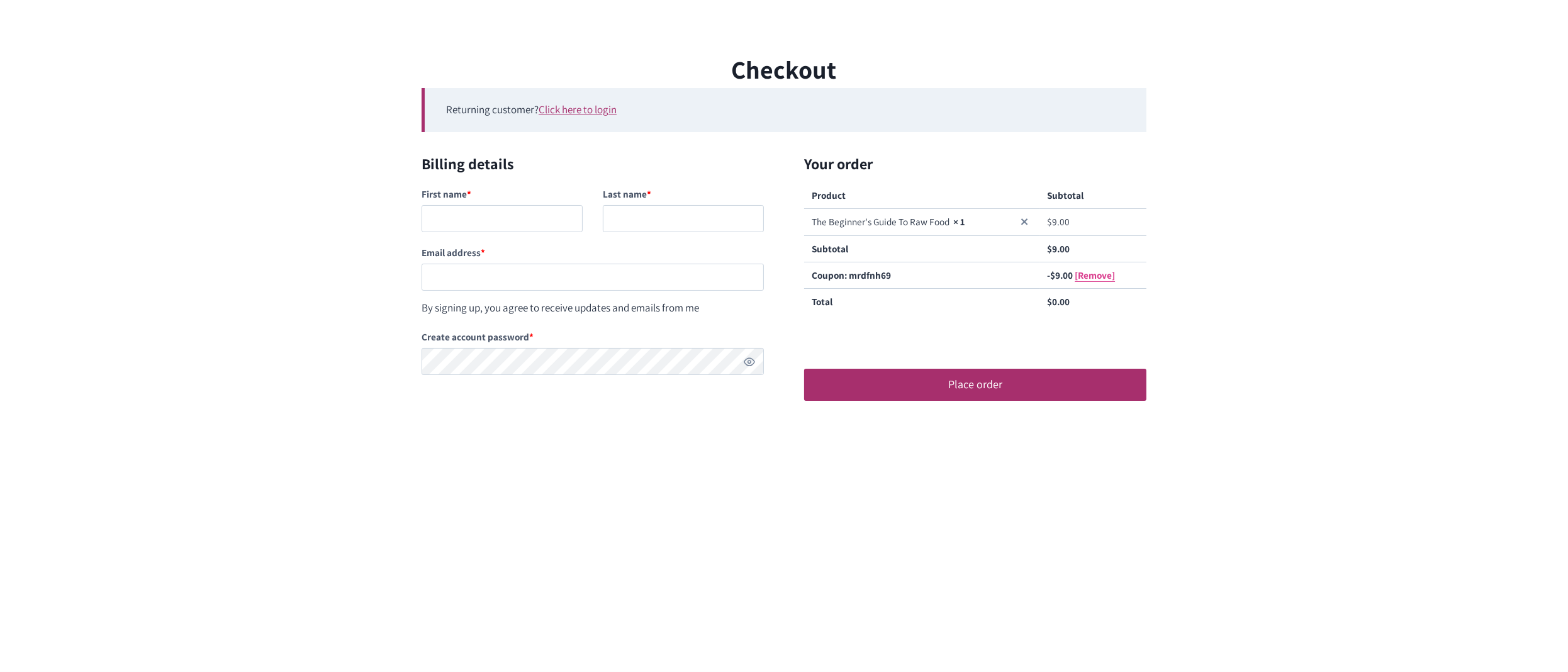
click at [1095, 275] on link "[Remove]" at bounding box center [1094, 275] width 40 height 12
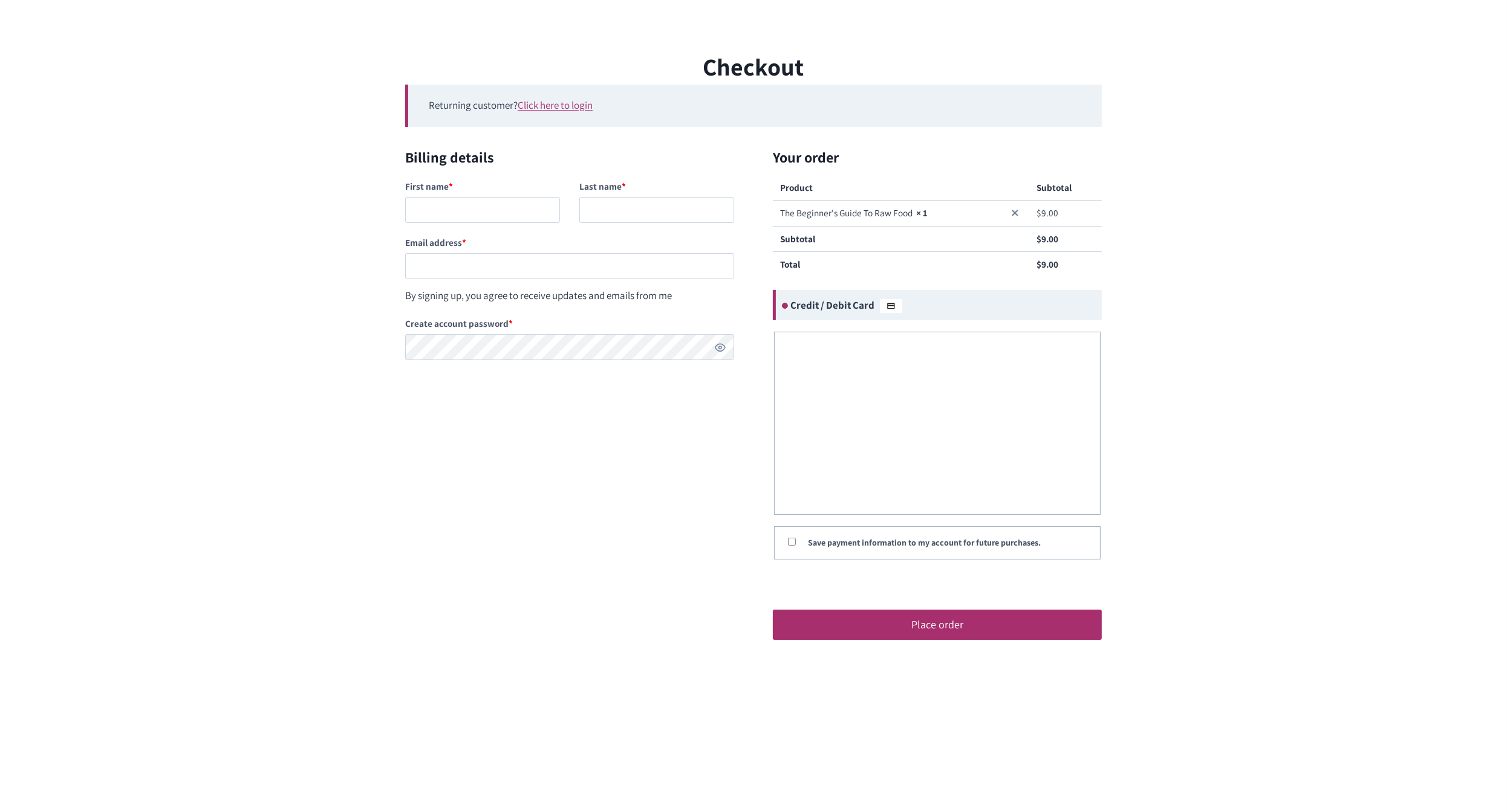
click at [1215, 158] on div "Checkout Returning customer? Click here to login If you have shopped with us be…" at bounding box center [753, 354] width 1507 height 611
click at [646, 428] on form "Billing details First name * Last name * Email address * By signing up, you agr…" at bounding box center [753, 403] width 697 height 513
